Goal: Communication & Community: Answer question/provide support

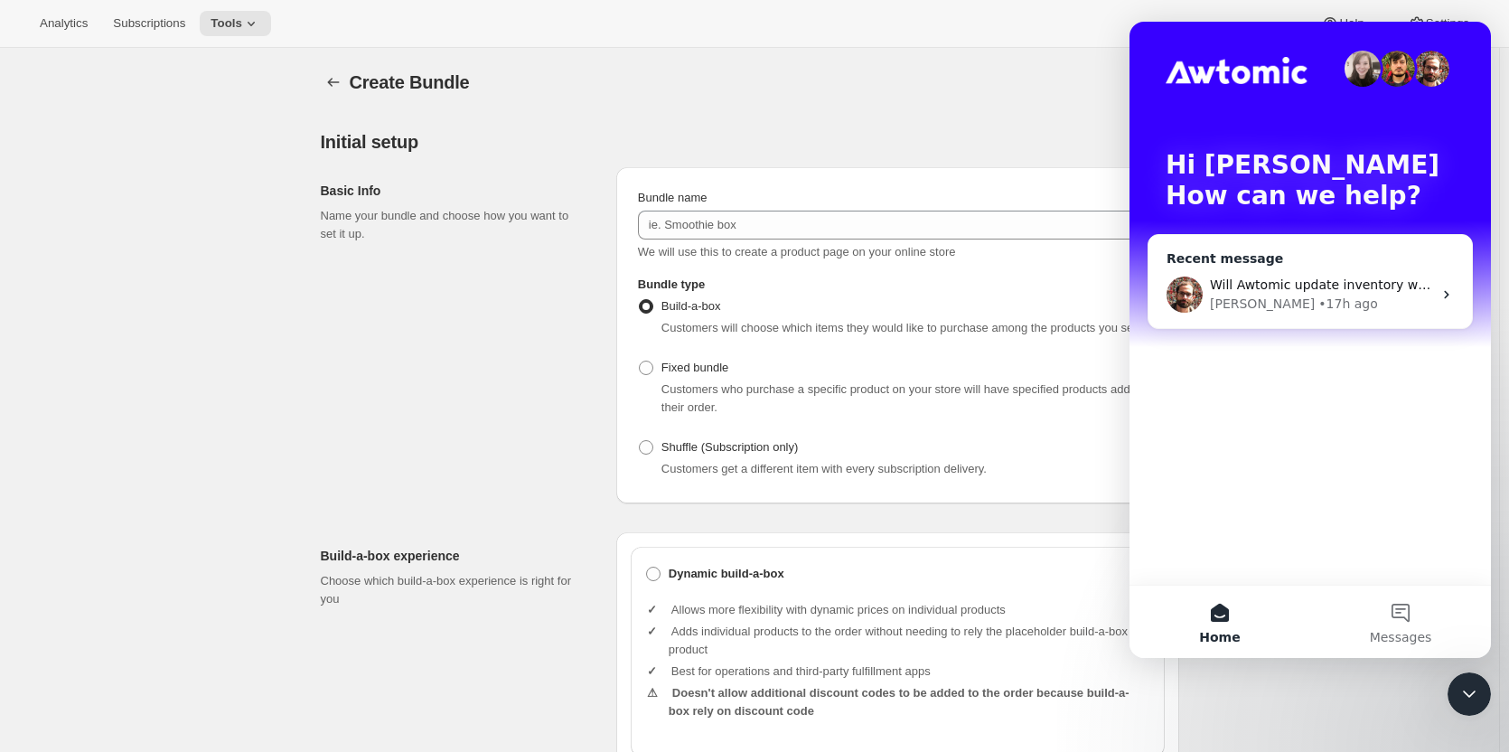
click at [1358, 278] on span "Will Awtomic update inventory with items purchased in a Build-A-Box?" at bounding box center [1432, 284] width 444 height 14
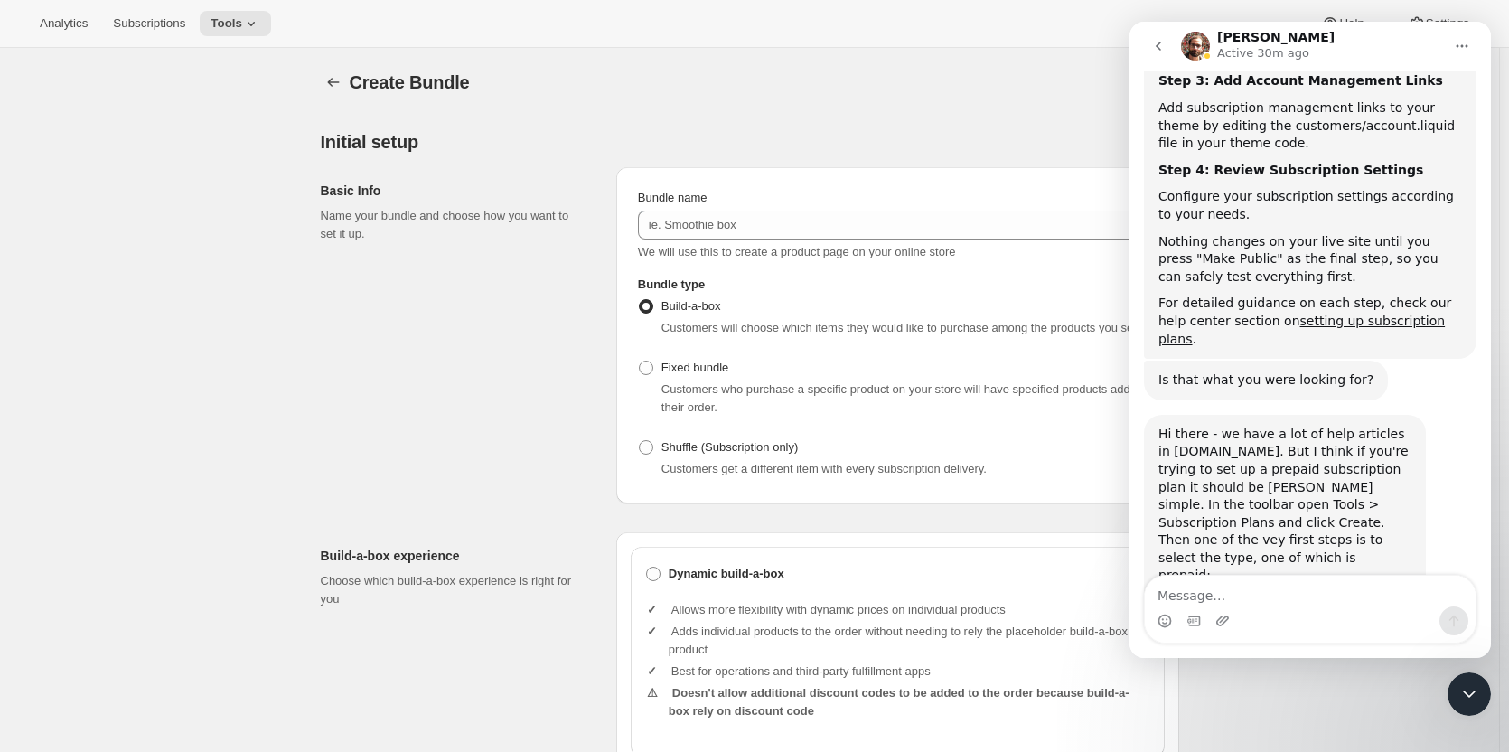
scroll to position [3995, 0]
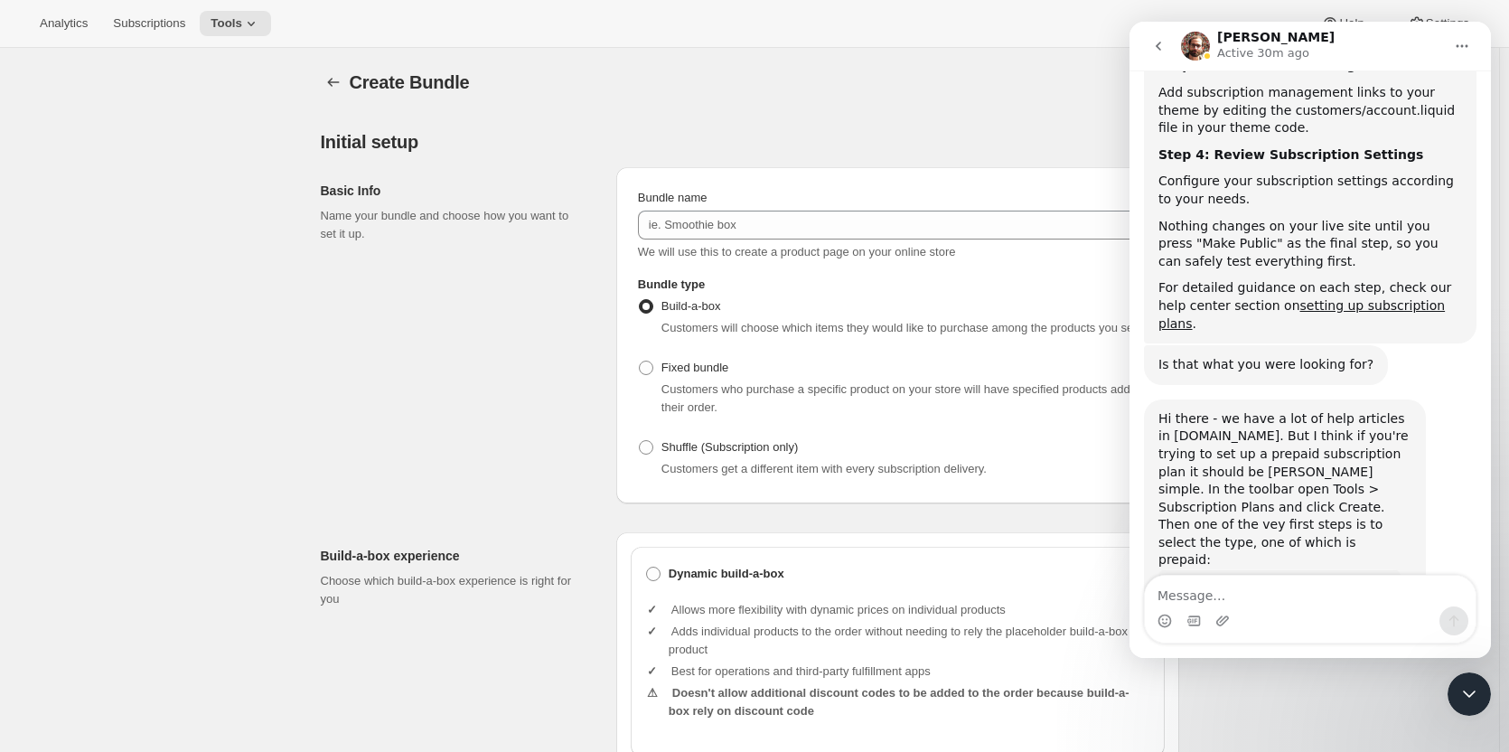
click at [1318, 599] on textarea "Message…" at bounding box center [1310, 591] width 331 height 31
click at [1159, 44] on icon "go back" at bounding box center [1158, 46] width 5 height 9
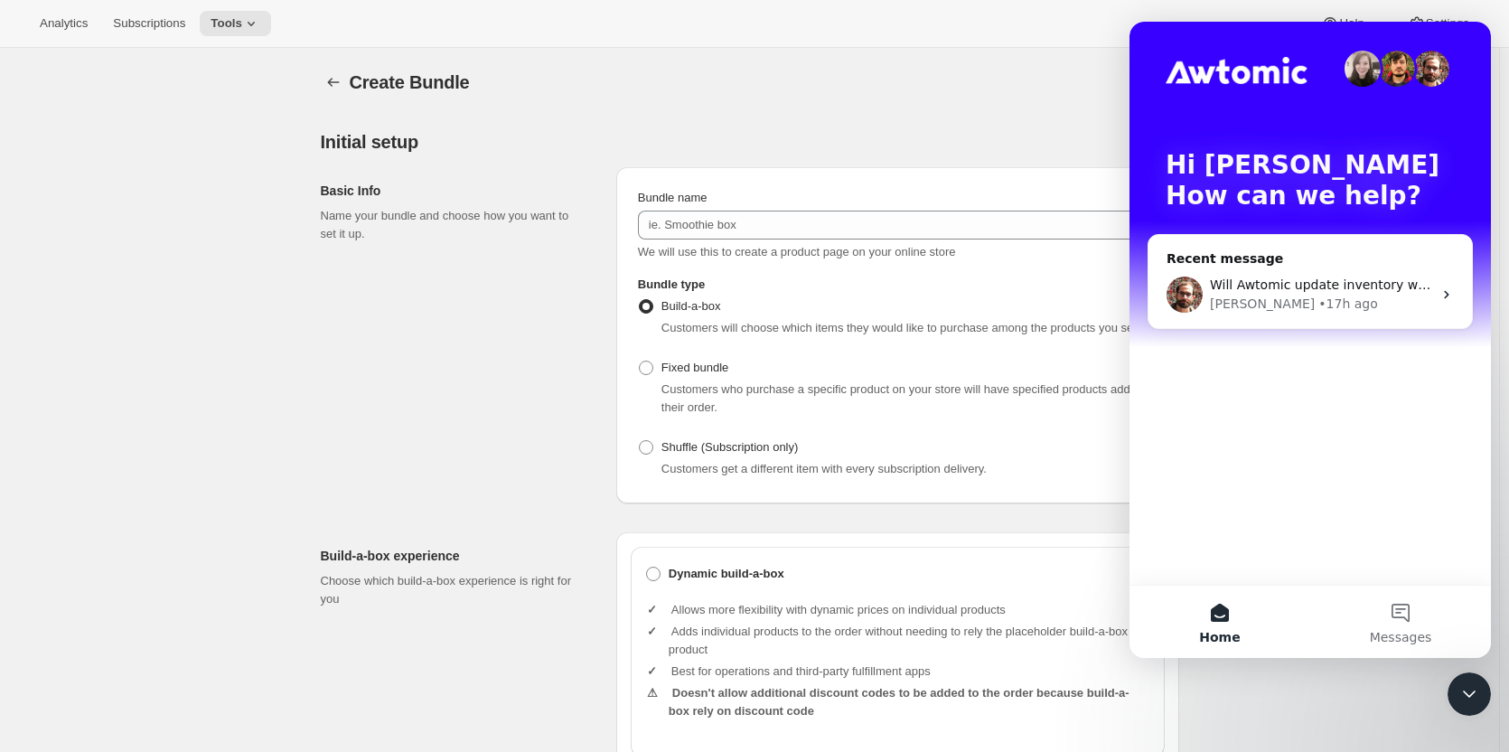
scroll to position [0, 0]
click at [1395, 614] on button "Messages" at bounding box center [1400, 622] width 181 height 72
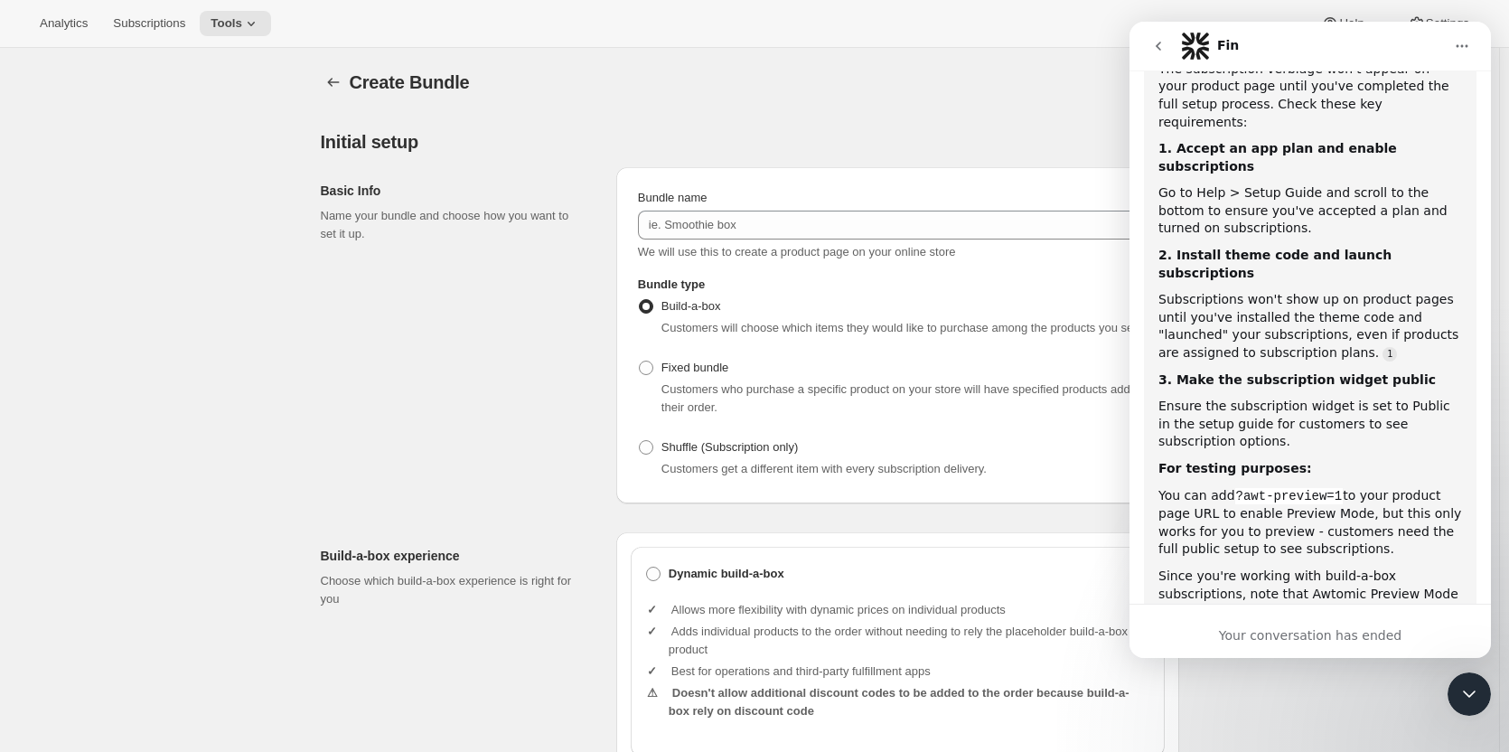
scroll to position [2440, 0]
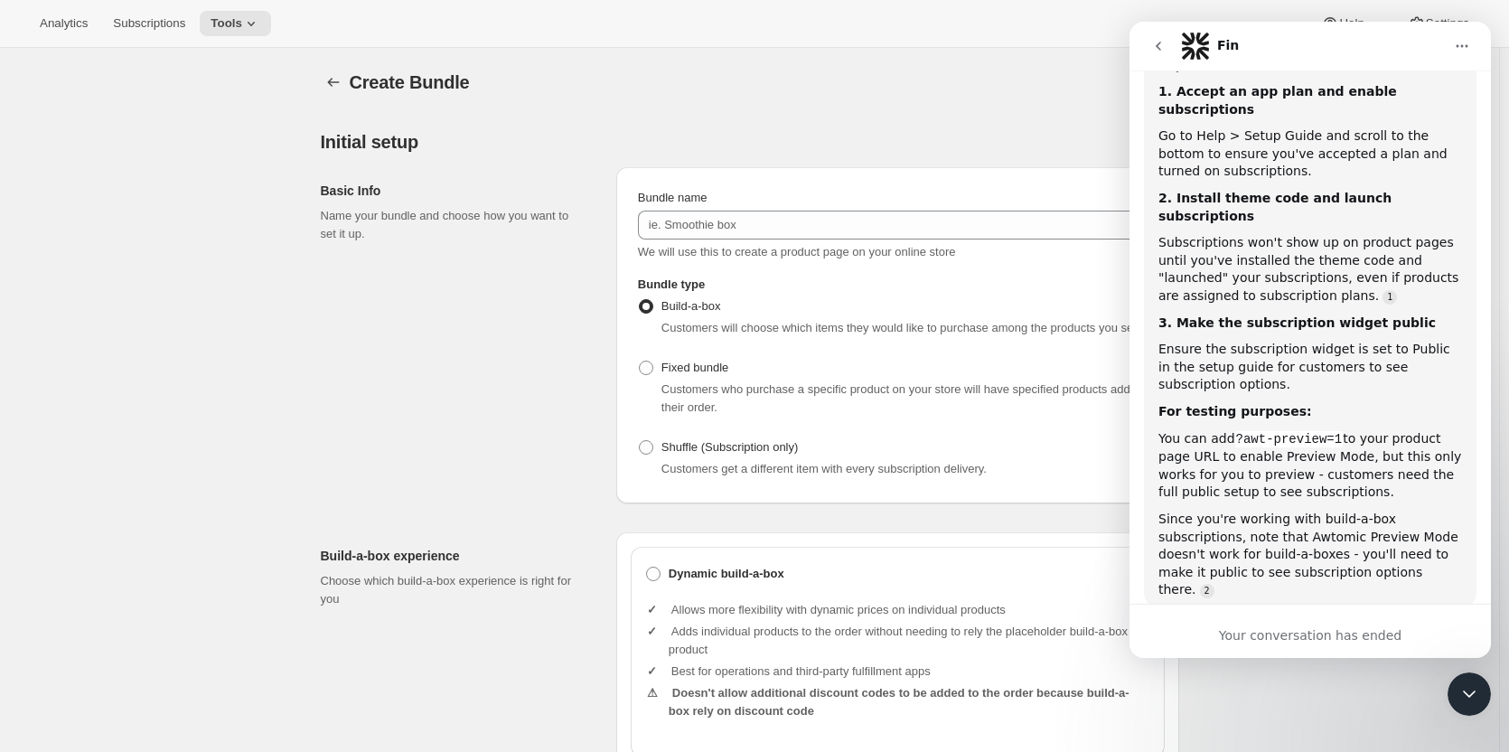
click at [1159, 44] on icon "go back" at bounding box center [1158, 46] width 5 height 9
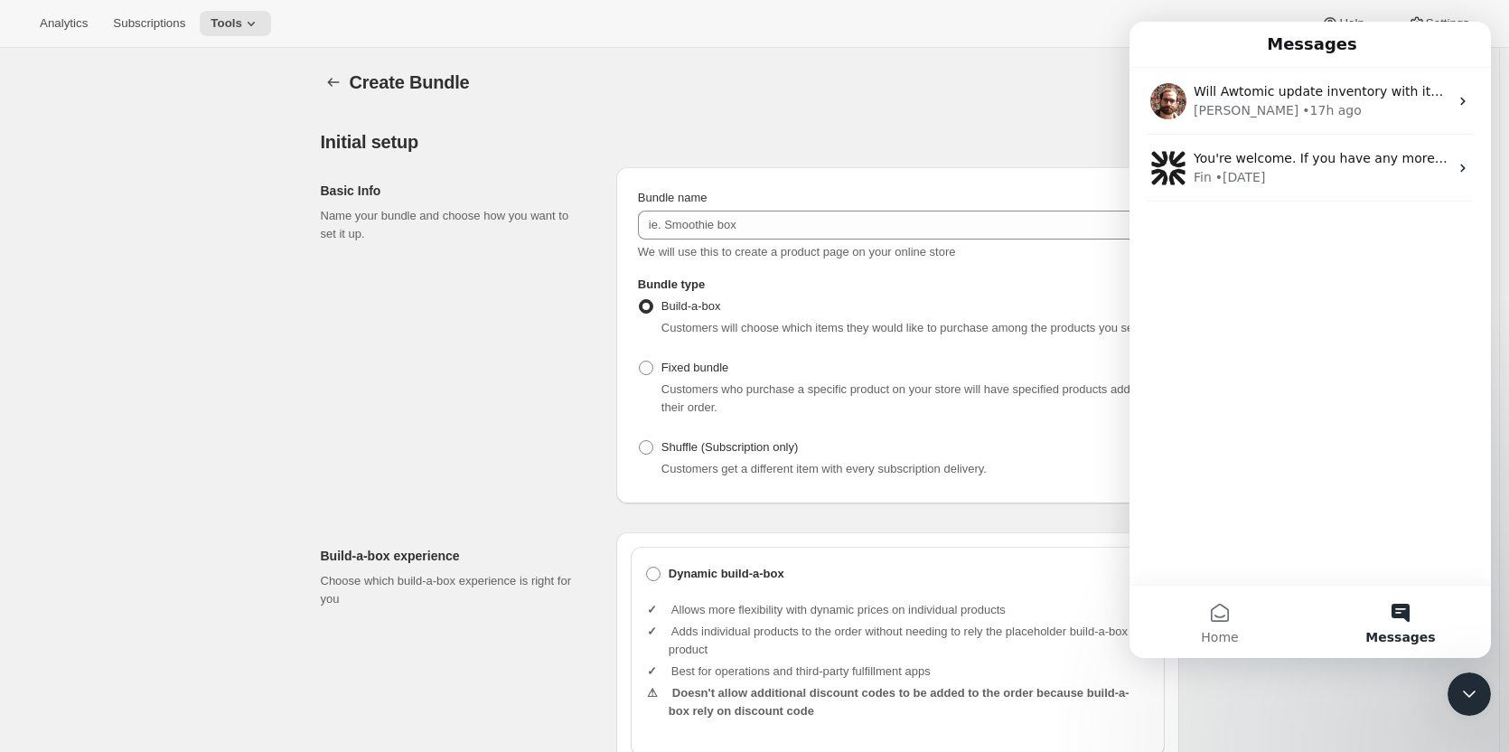
scroll to position [0, 0]
click at [1226, 626] on button "Home" at bounding box center [1220, 622] width 181 height 72
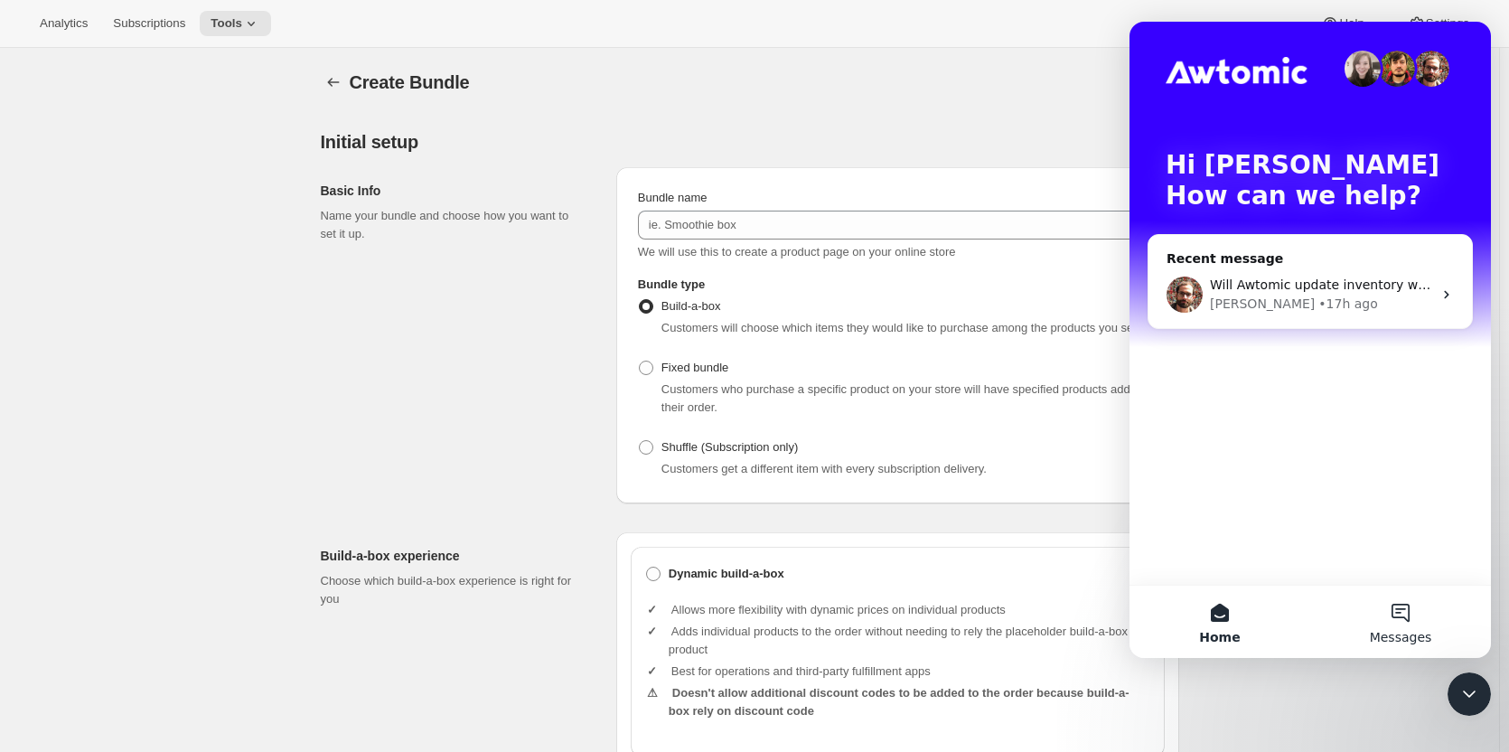
click at [1408, 623] on button "Messages" at bounding box center [1400, 622] width 181 height 72
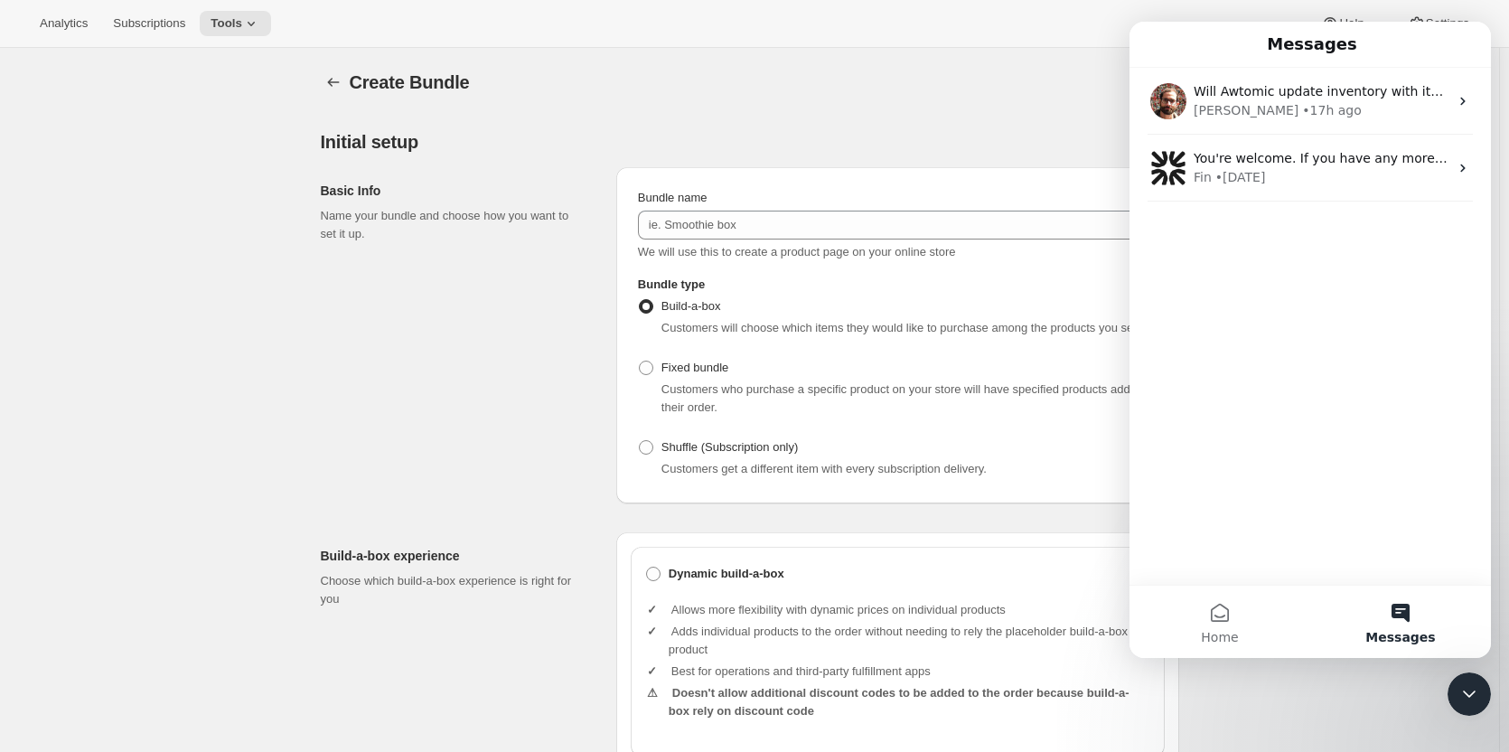
click at [1396, 614] on button "Messages" at bounding box center [1400, 622] width 181 height 72
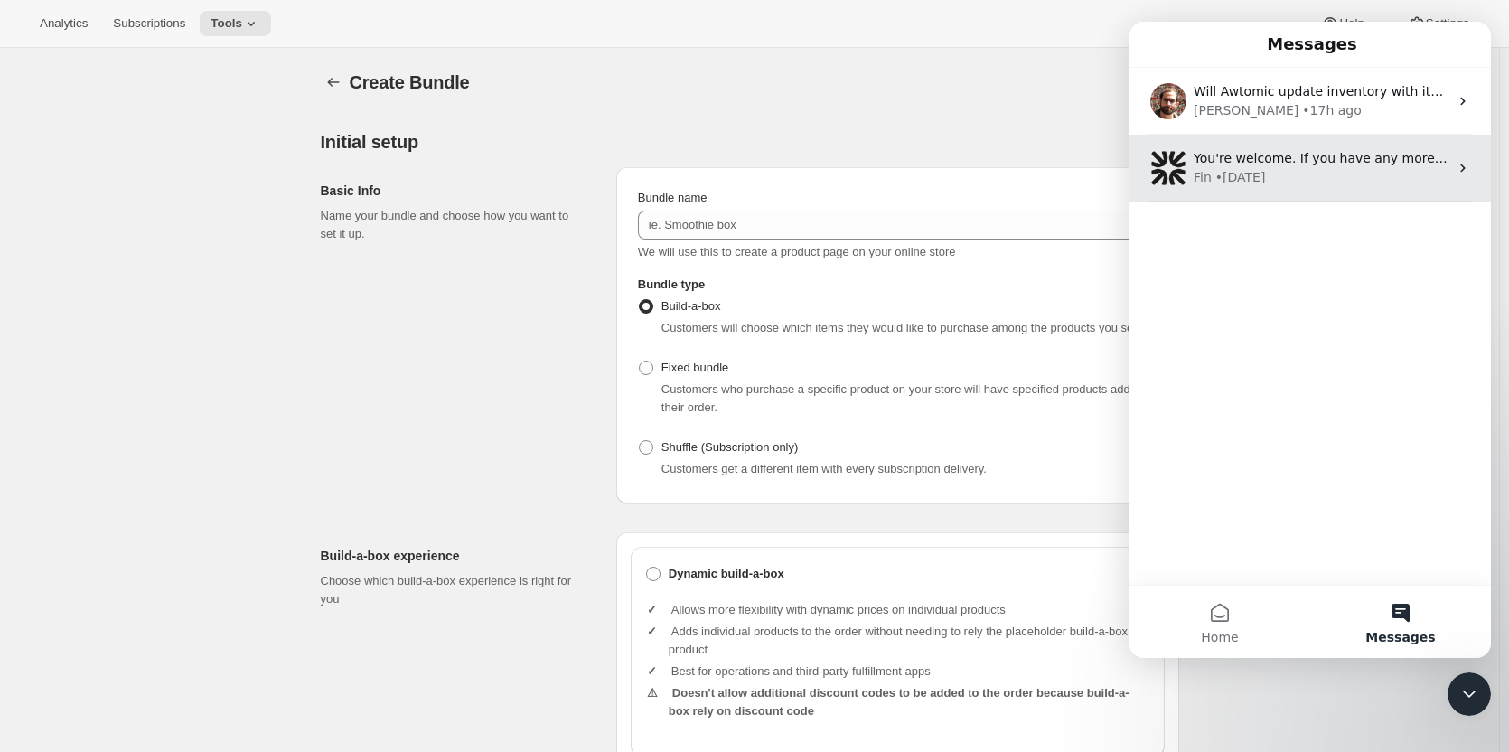
click at [1324, 167] on div "You're welcome. If you have any more questions or need further assistance with …" at bounding box center [1321, 158] width 255 height 19
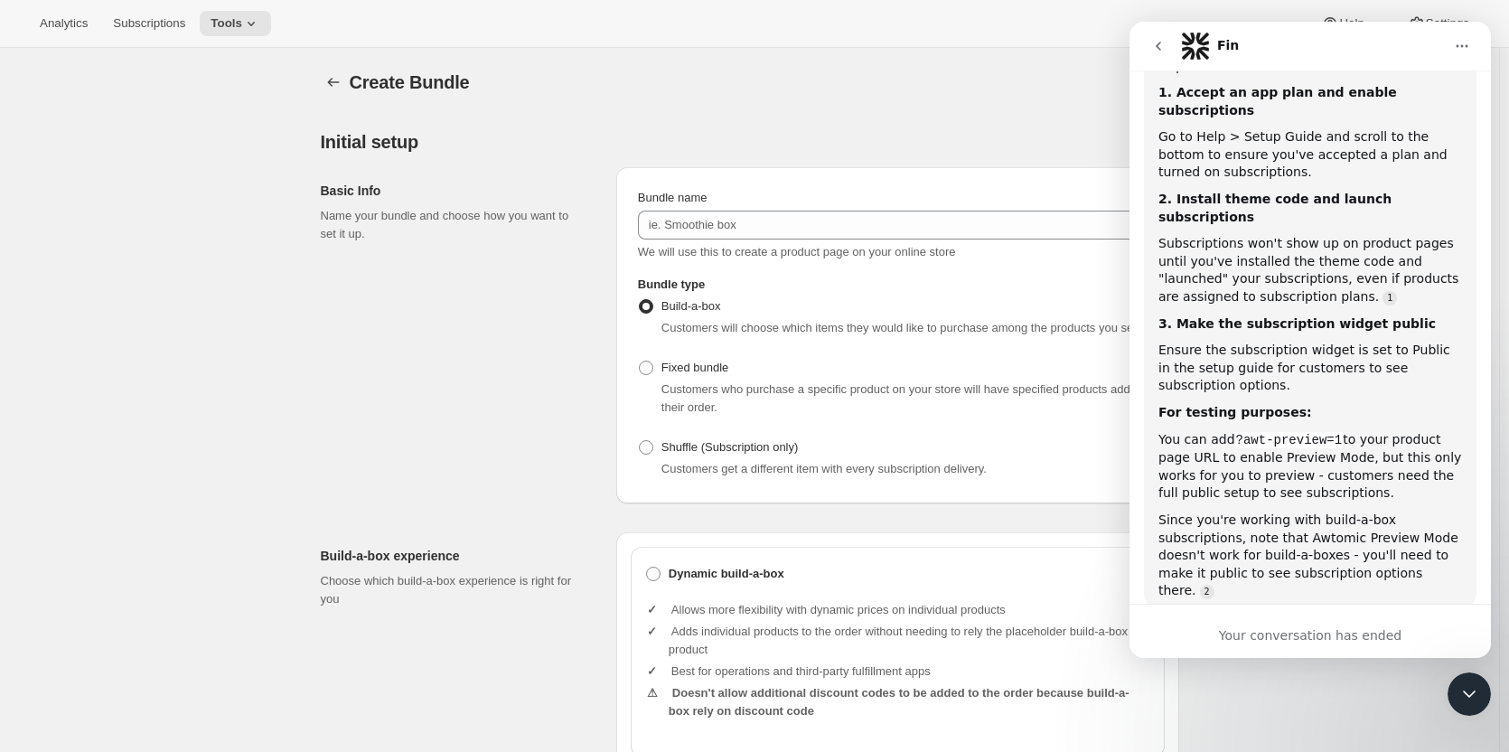
scroll to position [2440, 0]
click at [1465, 51] on icon "Home" at bounding box center [1462, 46] width 14 height 14
click at [1154, 43] on icon "go back" at bounding box center [1158, 46] width 14 height 14
